Goal: Navigation & Orientation: Go to known website

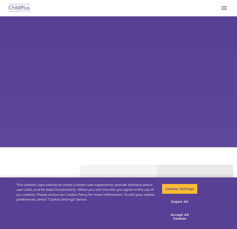
select select "MEDIUM"
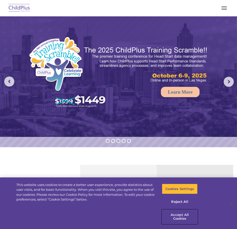
click at [182, 217] on button "Accept All Cookies" at bounding box center [179, 217] width 35 height 14
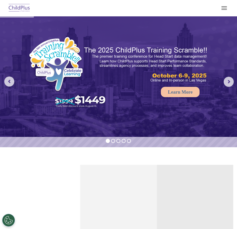
click at [228, 8] on button "button" at bounding box center [224, 8] width 11 height 8
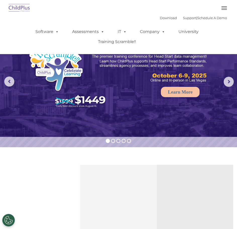
click at [141, 122] on img at bounding box center [118, 76] width 237 height 121
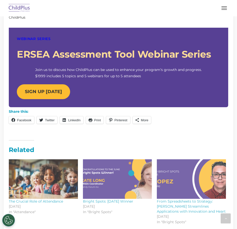
scroll to position [476, 0]
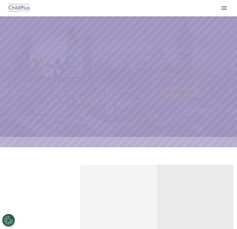
select select "MEDIUM"
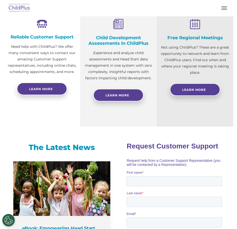
scroll to position [185, 0]
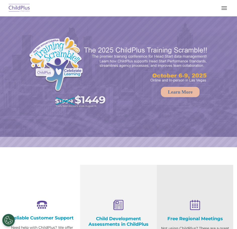
select select "MEDIUM"
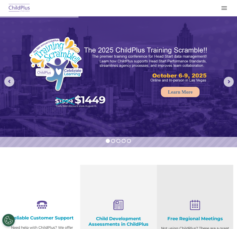
click at [225, 6] on span "button" at bounding box center [225, 6] width 6 height 1
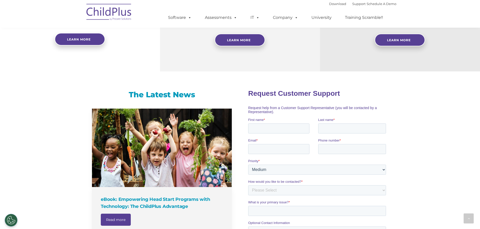
scroll to position [227, 0]
